Goal: Navigation & Orientation: Find specific page/section

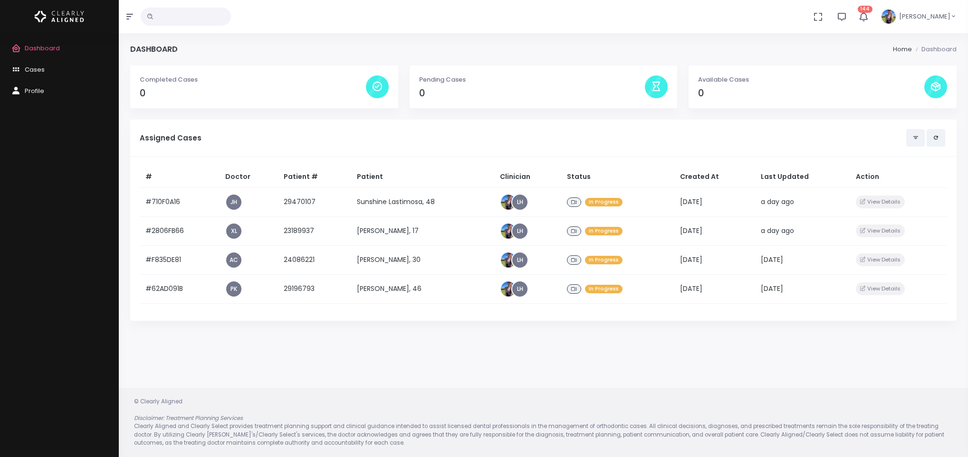
click at [31, 79] on link "Cases" at bounding box center [59, 69] width 119 height 21
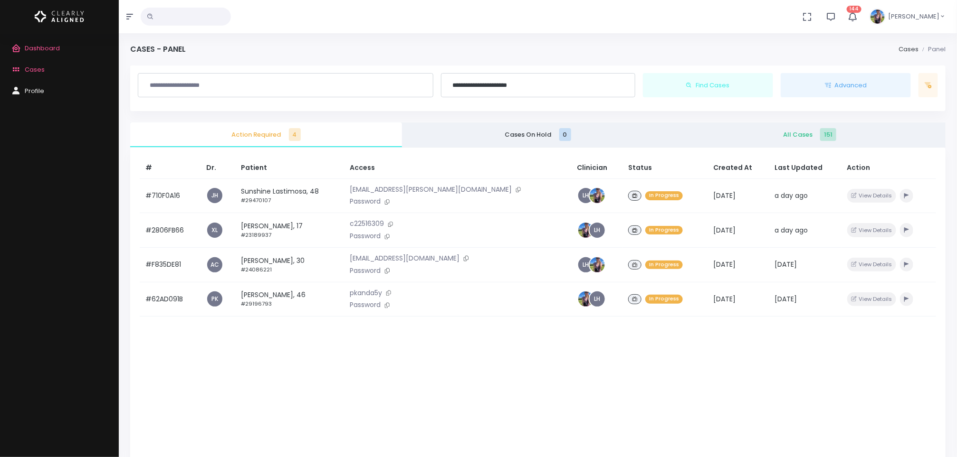
click at [809, 137] on span "All Cases 151" at bounding box center [809, 135] width 257 height 10
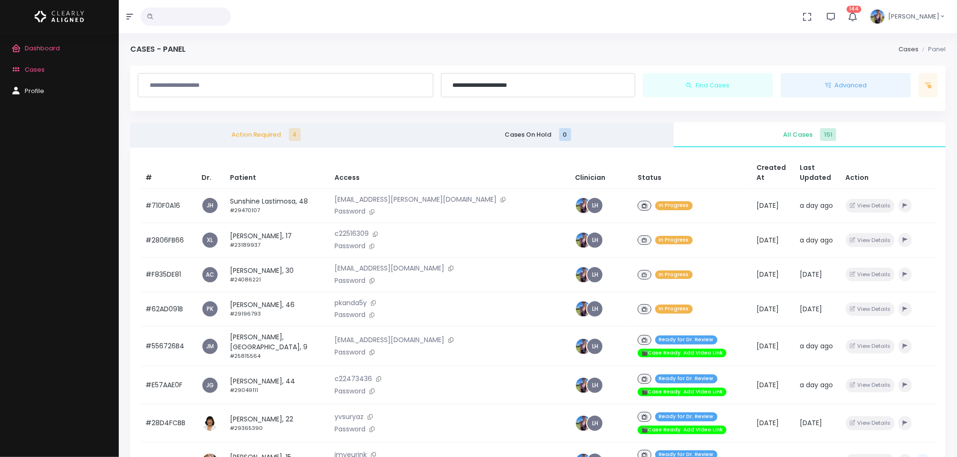
click at [417, 337] on p "[EMAIL_ADDRESS][DOMAIN_NAME]" at bounding box center [448, 340] width 229 height 10
click at [374, 350] on icon at bounding box center [372, 352] width 5 height 5
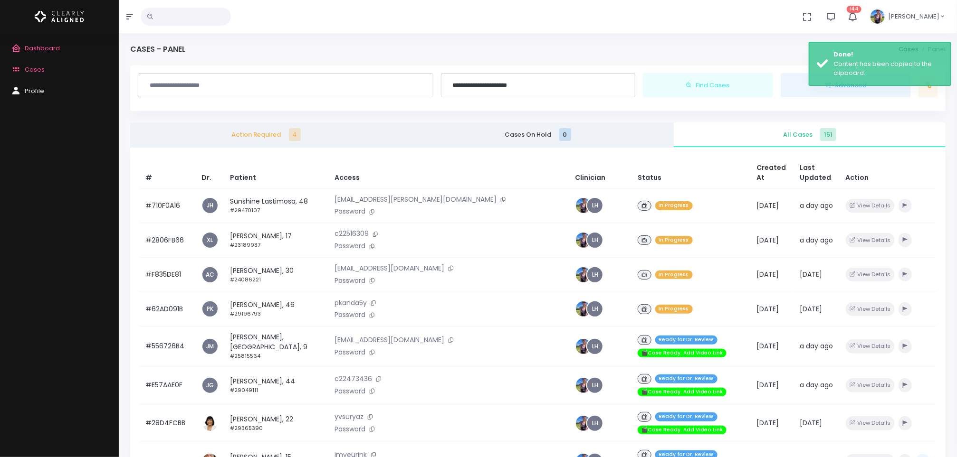
click at [266, 350] on td "[PERSON_NAME], Ivey, 9 #25815564" at bounding box center [276, 347] width 105 height 40
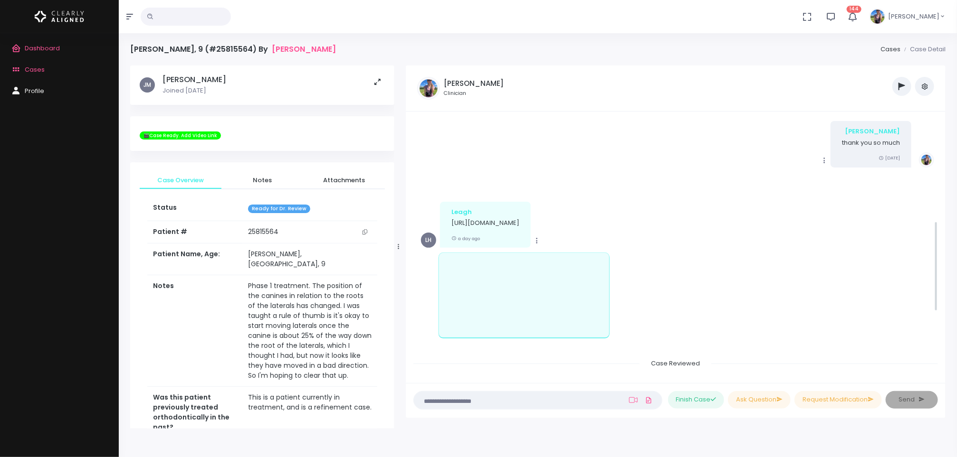
scroll to position [284, 0]
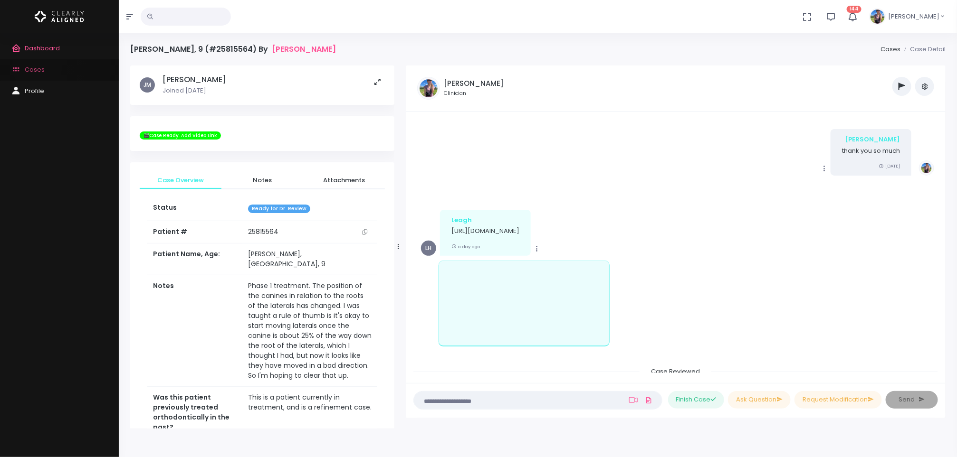
click at [37, 67] on span "Cases" at bounding box center [35, 69] width 20 height 9
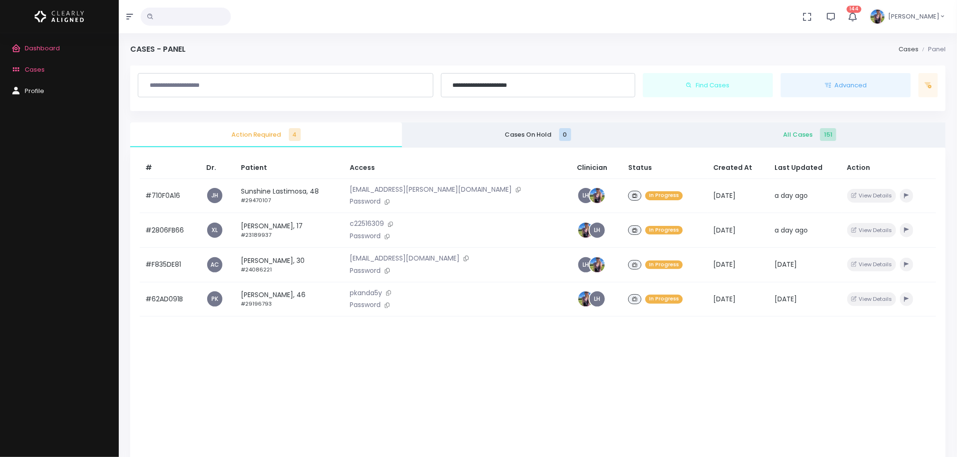
click at [809, 142] on link "All Cases 151" at bounding box center [810, 135] width 272 height 25
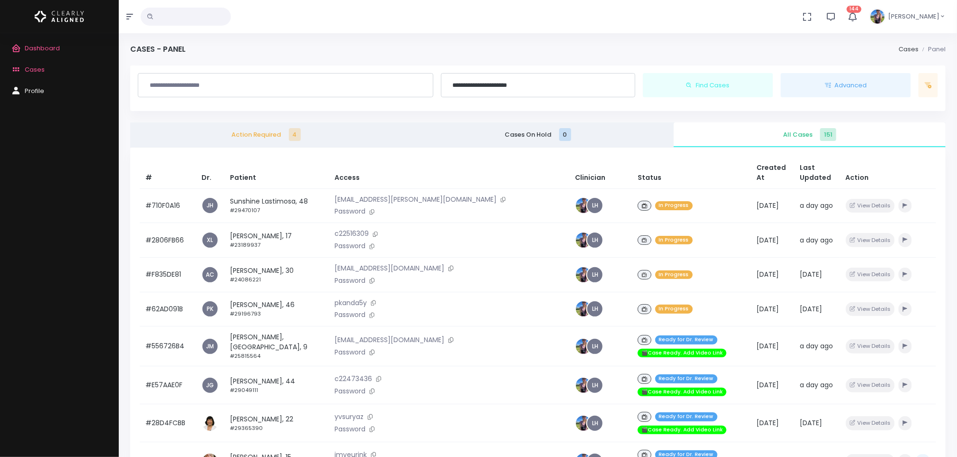
click at [298, 341] on td "[PERSON_NAME], Ivey, 9 #25815564" at bounding box center [276, 347] width 105 height 40
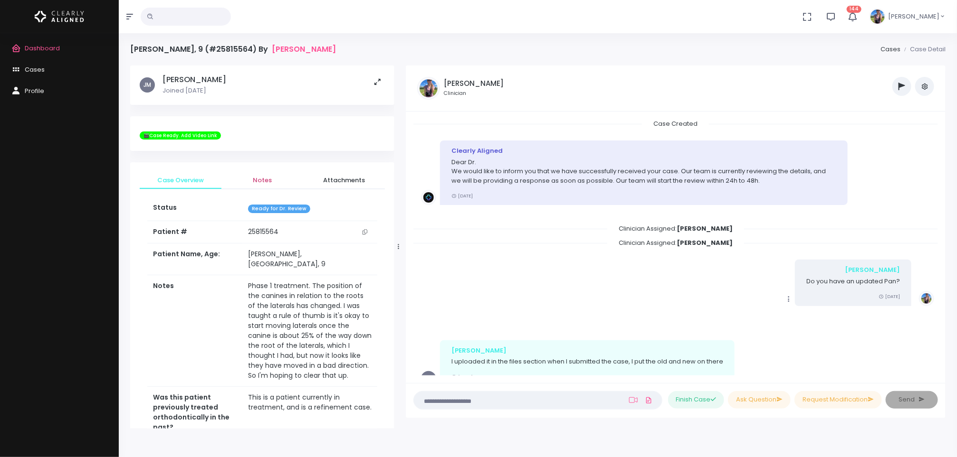
click at [266, 178] on span "Notes" at bounding box center [262, 181] width 67 height 10
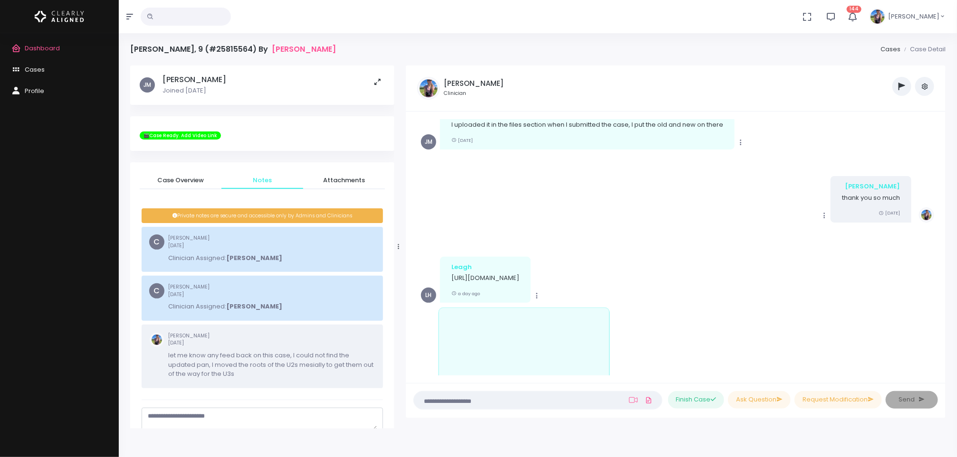
scroll to position [450, 0]
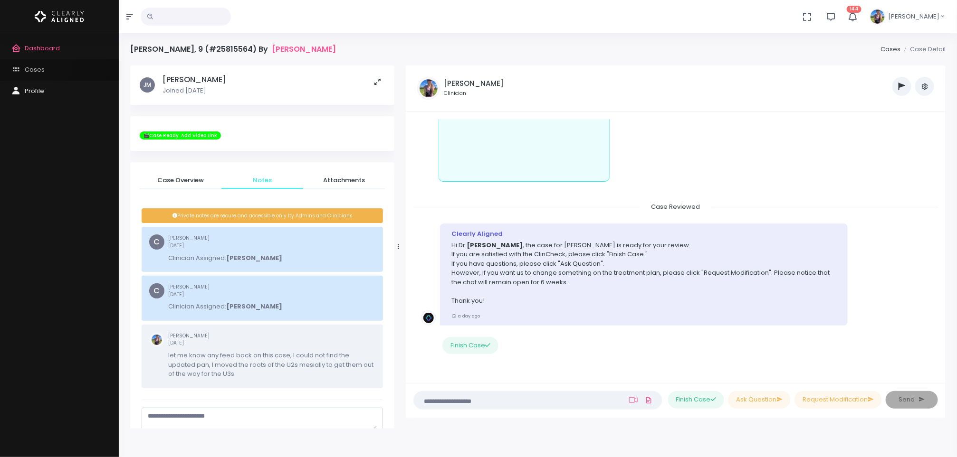
click at [32, 65] on span "Cases" at bounding box center [35, 69] width 20 height 9
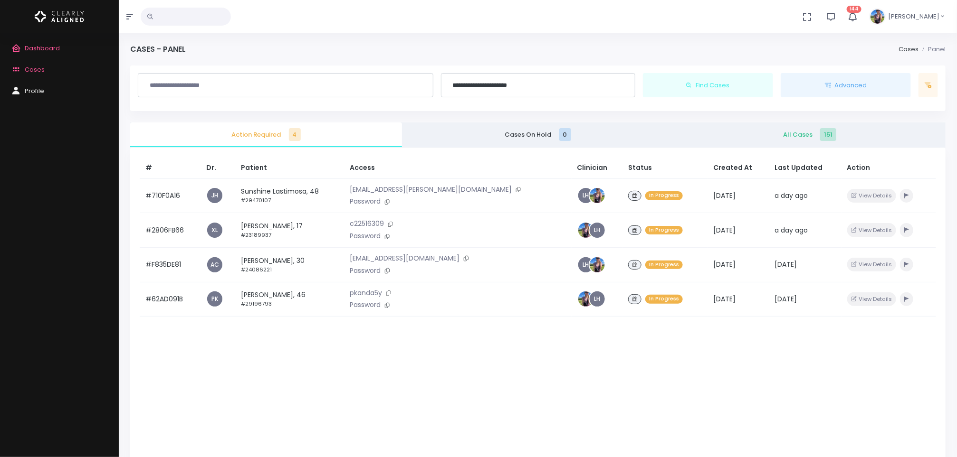
click at [787, 137] on span "All Cases 151" at bounding box center [809, 135] width 257 height 10
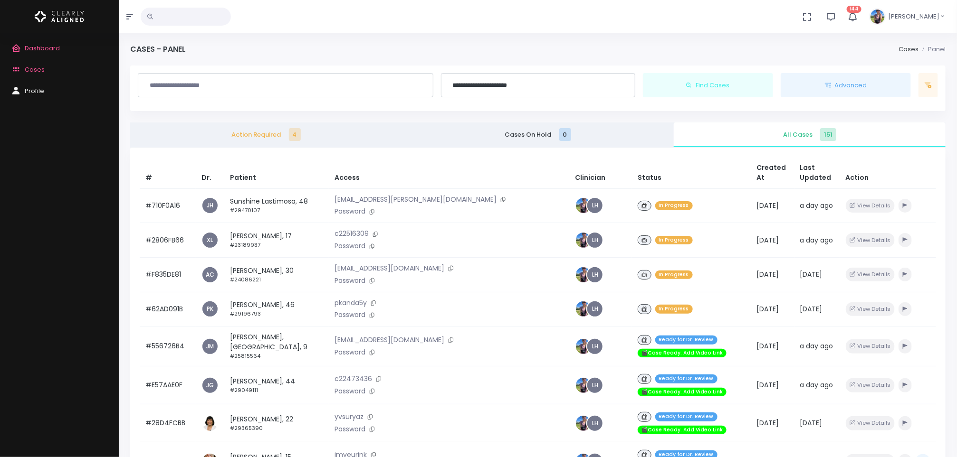
click at [265, 372] on td "[PERSON_NAME], 44 #29049111" at bounding box center [276, 386] width 105 height 38
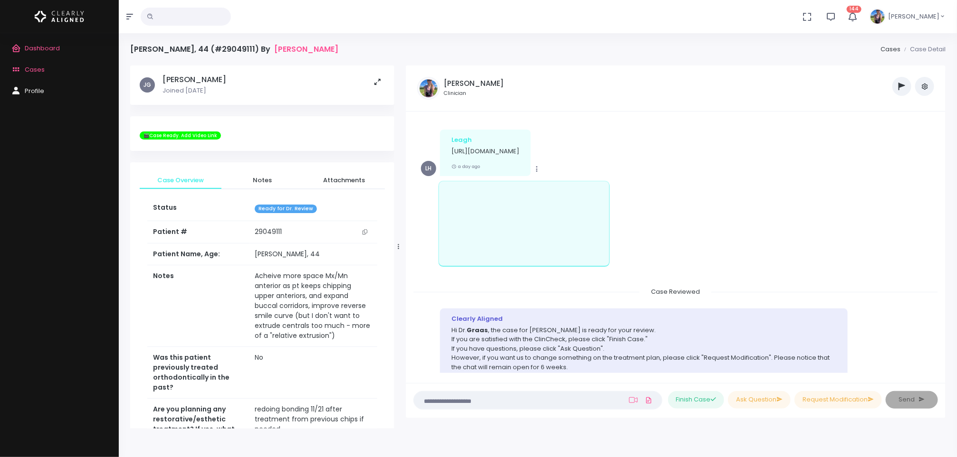
scroll to position [219, 0]
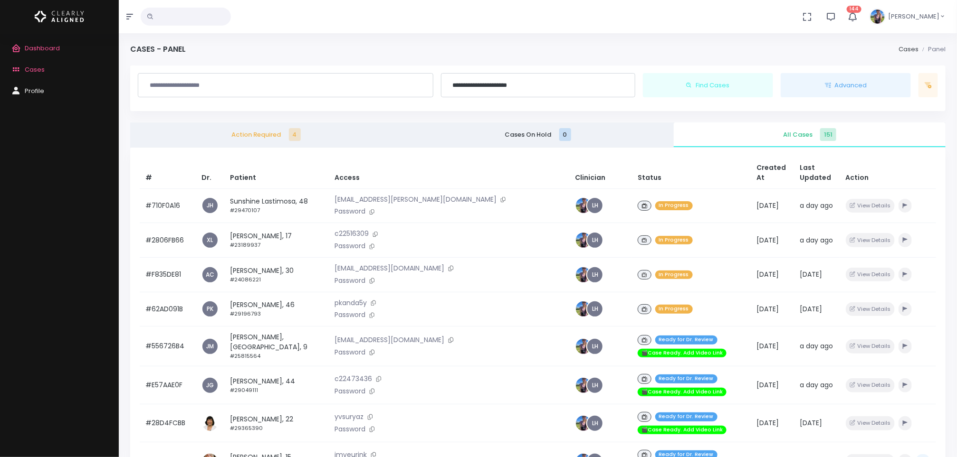
click at [0, 121] on div "Dashboard Cases Profile" at bounding box center [59, 245] width 119 height 424
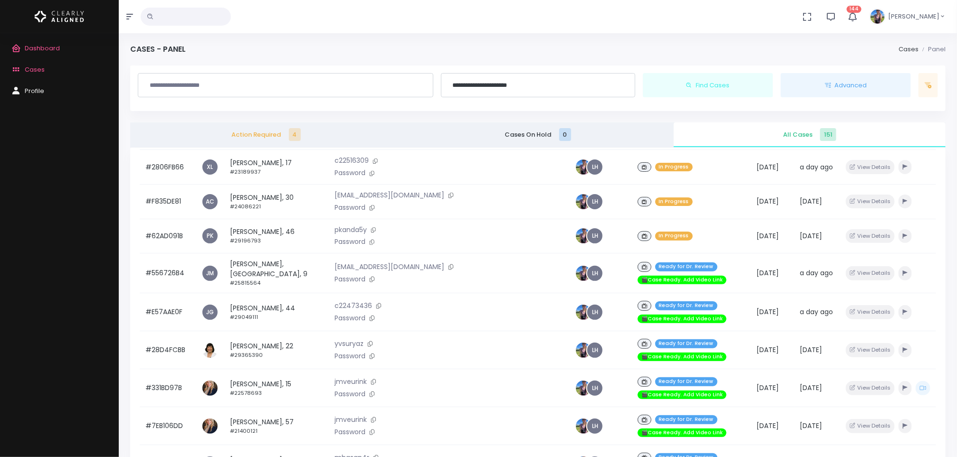
scroll to position [74, 0]
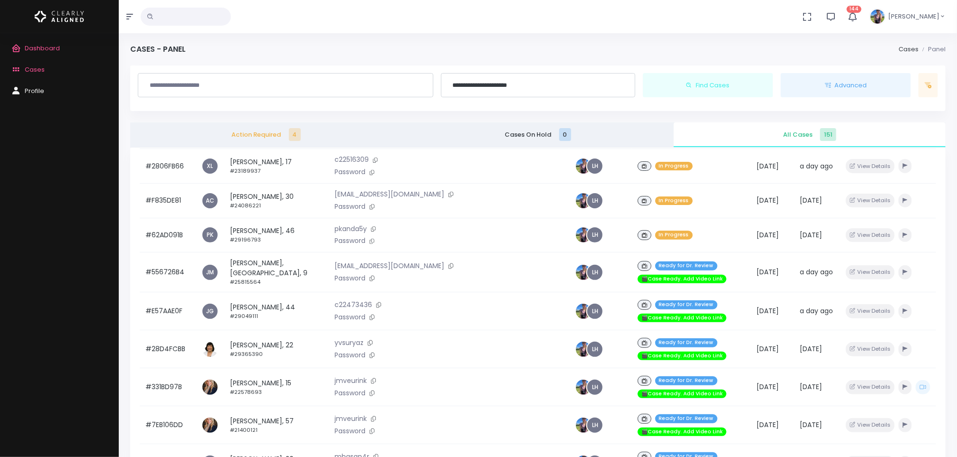
click at [294, 345] on td "[PERSON_NAME], 22 #29365390" at bounding box center [276, 350] width 105 height 38
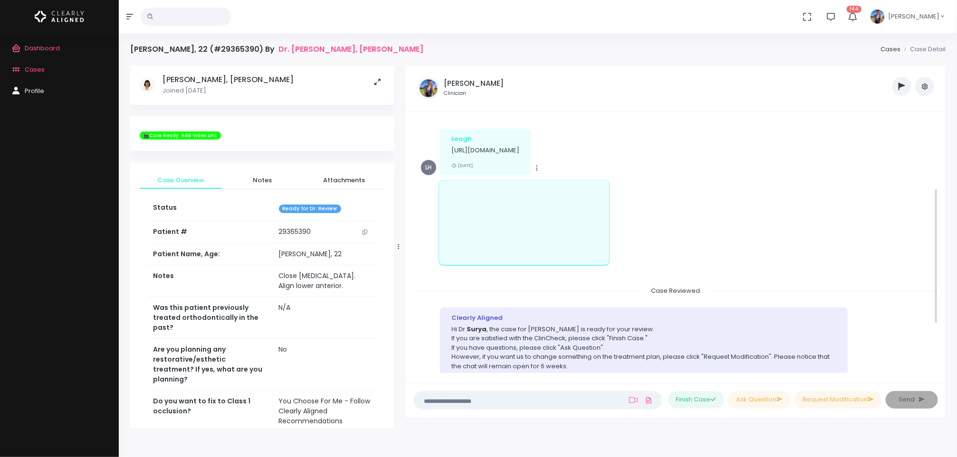
scroll to position [130, 0]
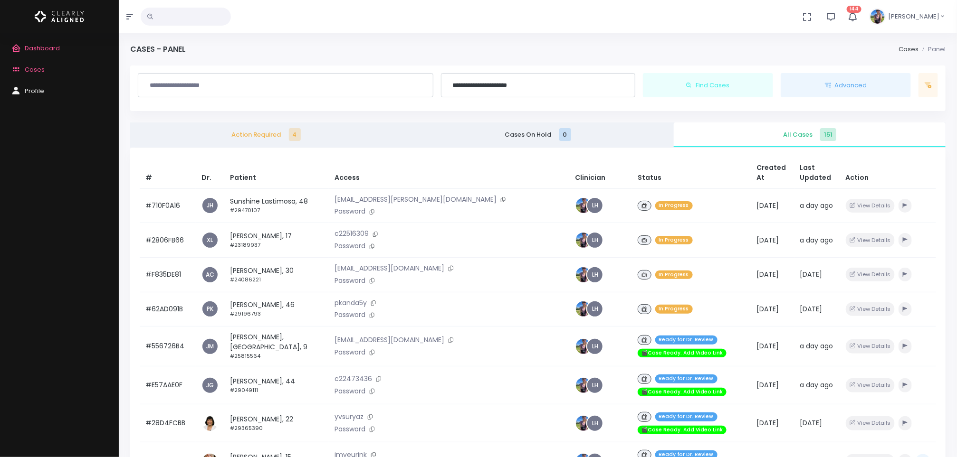
click at [218, 134] on span "Action Required 4" at bounding box center [266, 135] width 257 height 10
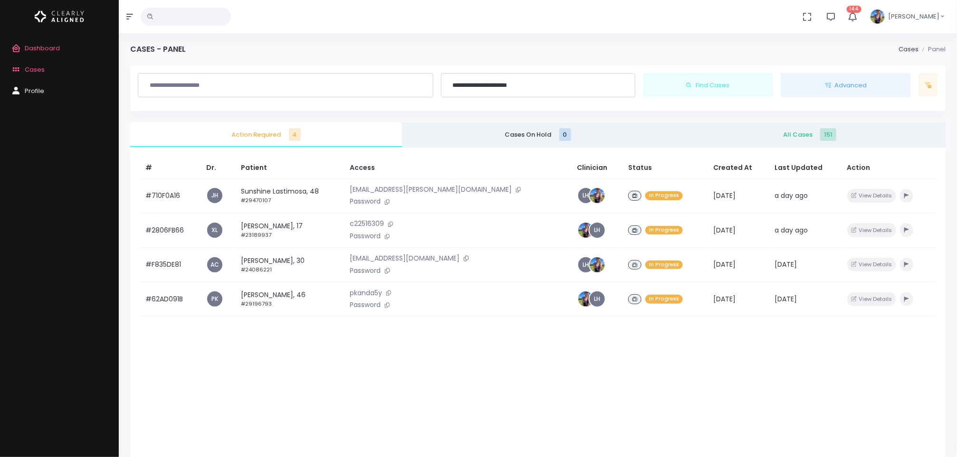
click at [789, 141] on link "All Cases 151" at bounding box center [810, 135] width 272 height 25
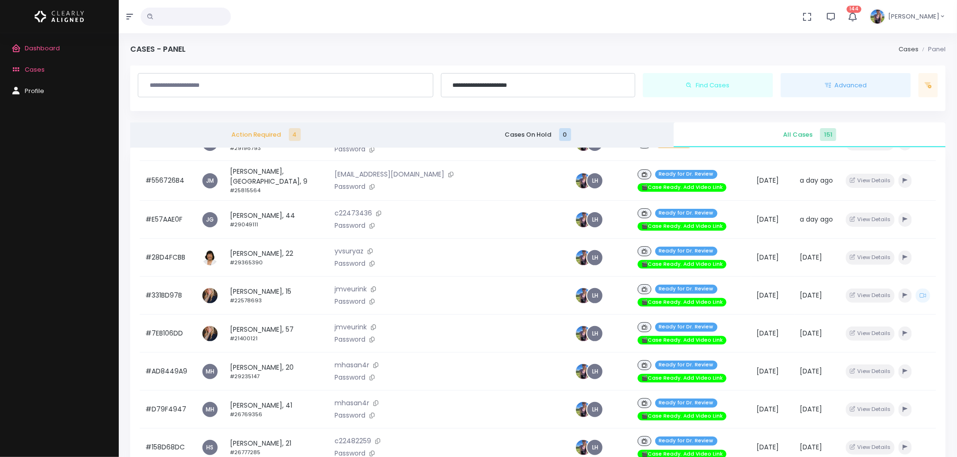
scroll to position [157, 0]
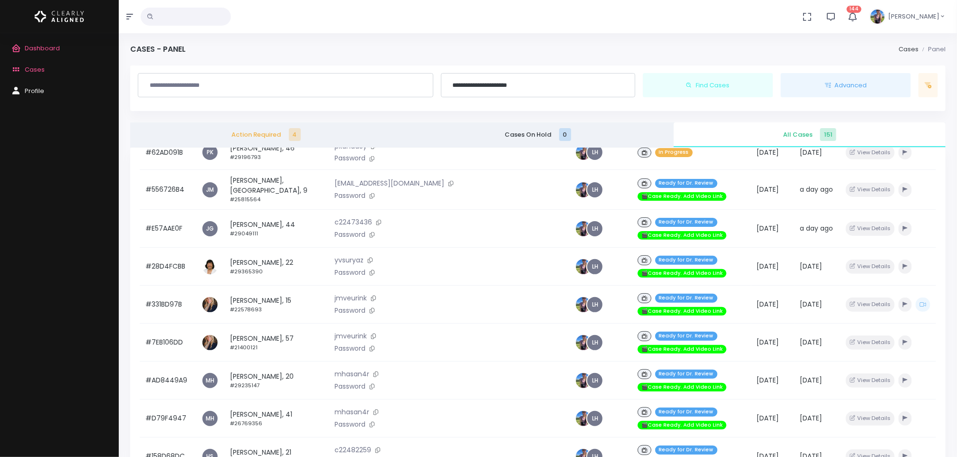
click at [296, 295] on td "[PERSON_NAME], 15 #22578693" at bounding box center [276, 305] width 105 height 38
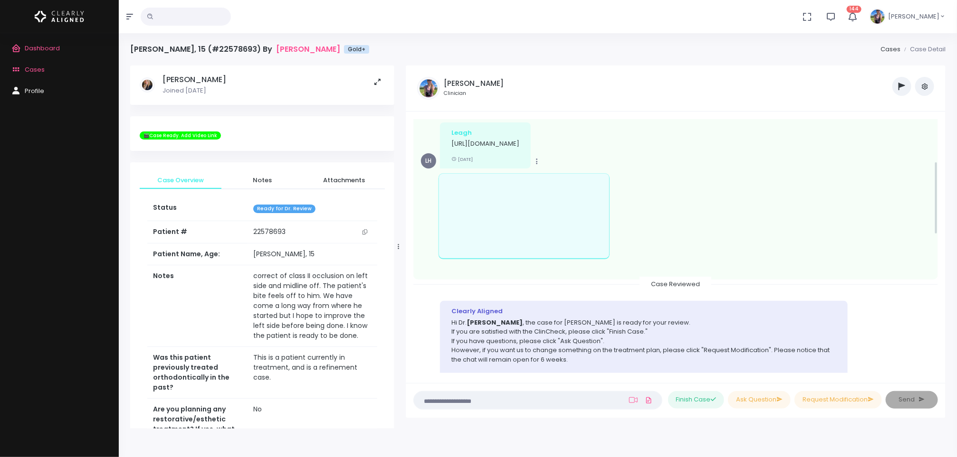
scroll to position [146, 0]
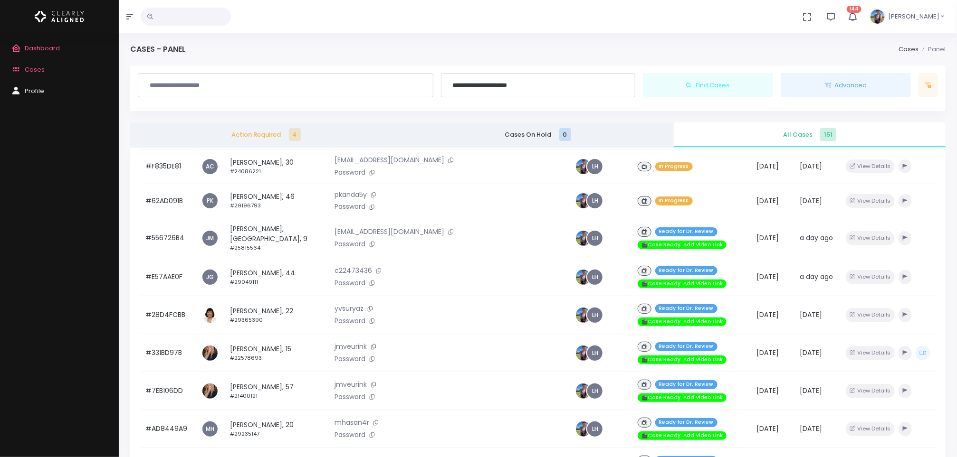
scroll to position [109, 0]
click at [256, 392] on small "#21400121" at bounding box center [244, 396] width 28 height 8
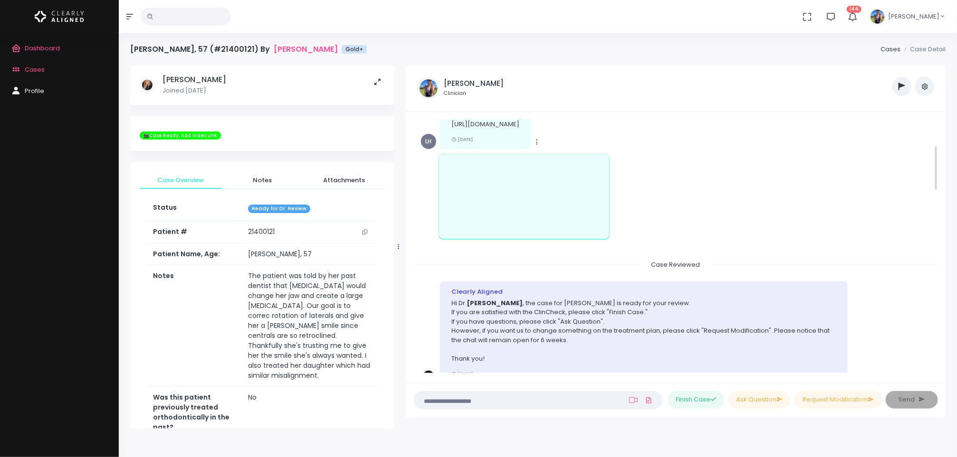
scroll to position [140, 0]
